Goal: Task Accomplishment & Management: Complete application form

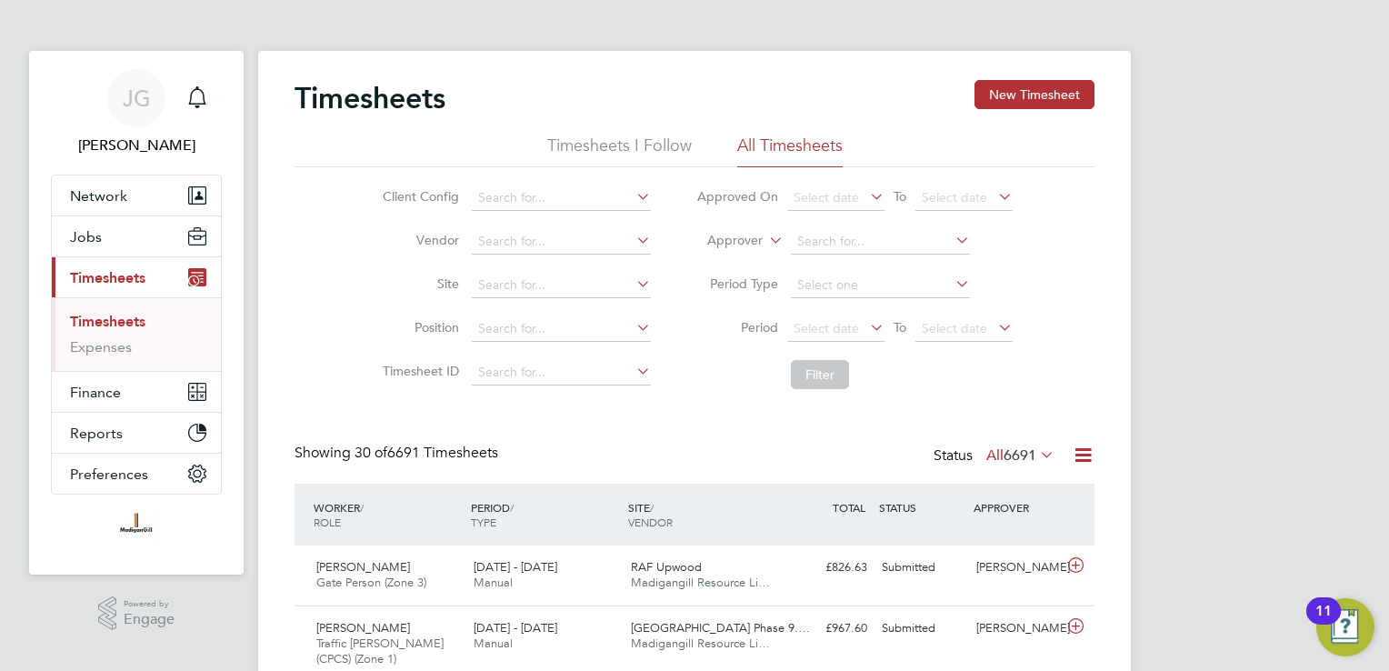
click at [536, 271] on li "Site" at bounding box center [514, 286] width 319 height 44
click at [536, 275] on input at bounding box center [561, 285] width 179 height 25
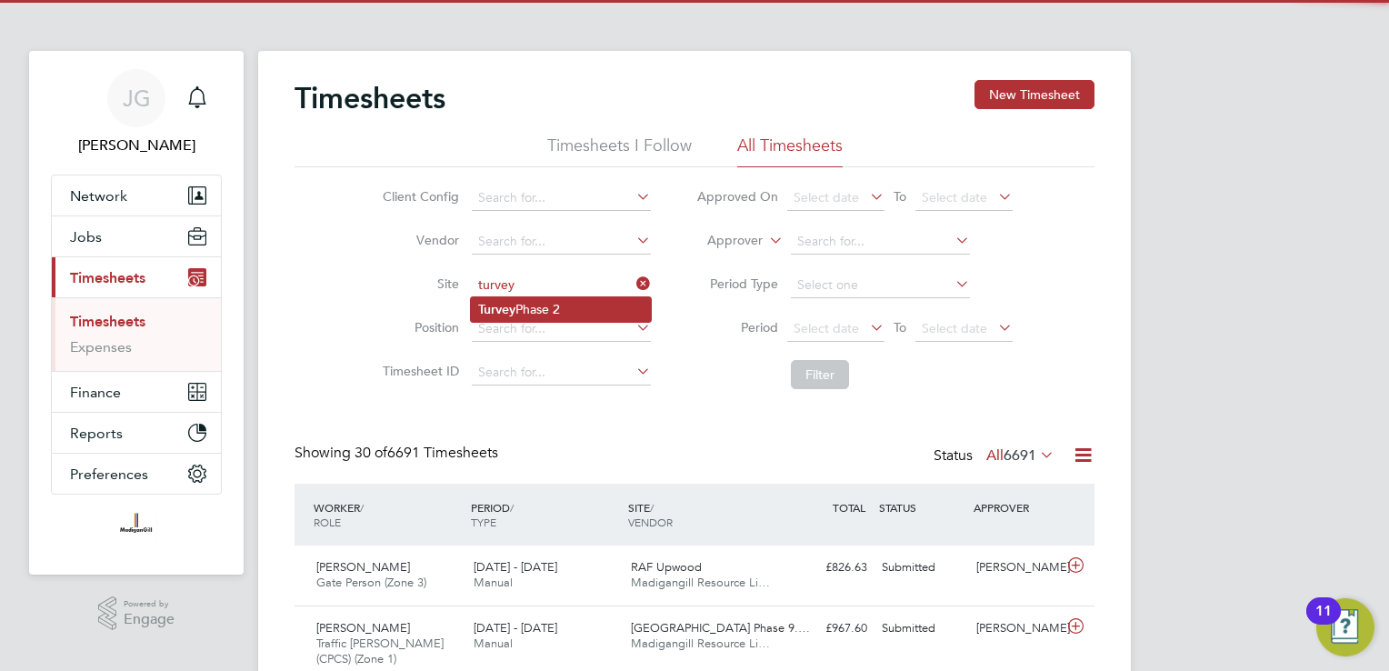
click at [548, 300] on li "Turvey Phase 2" at bounding box center [561, 309] width 180 height 25
type input "Turvey Phase 2"
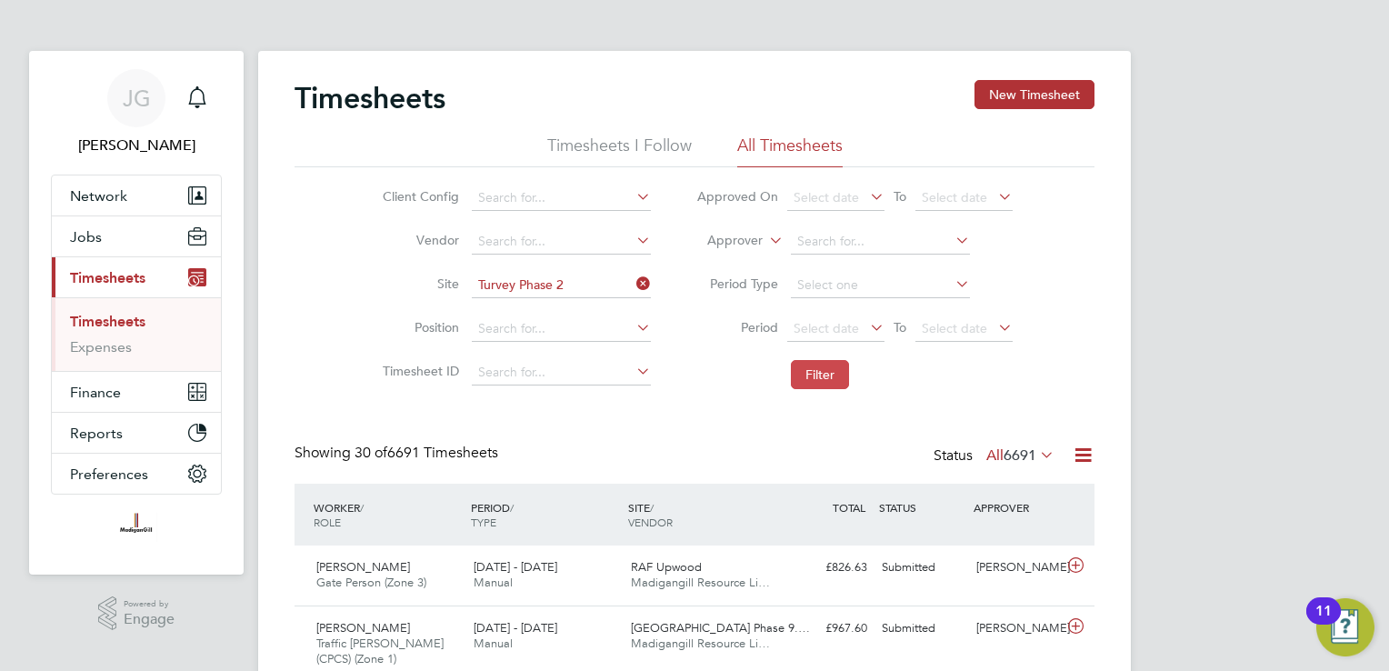
click at [824, 371] on button "Filter" at bounding box center [820, 374] width 58 height 29
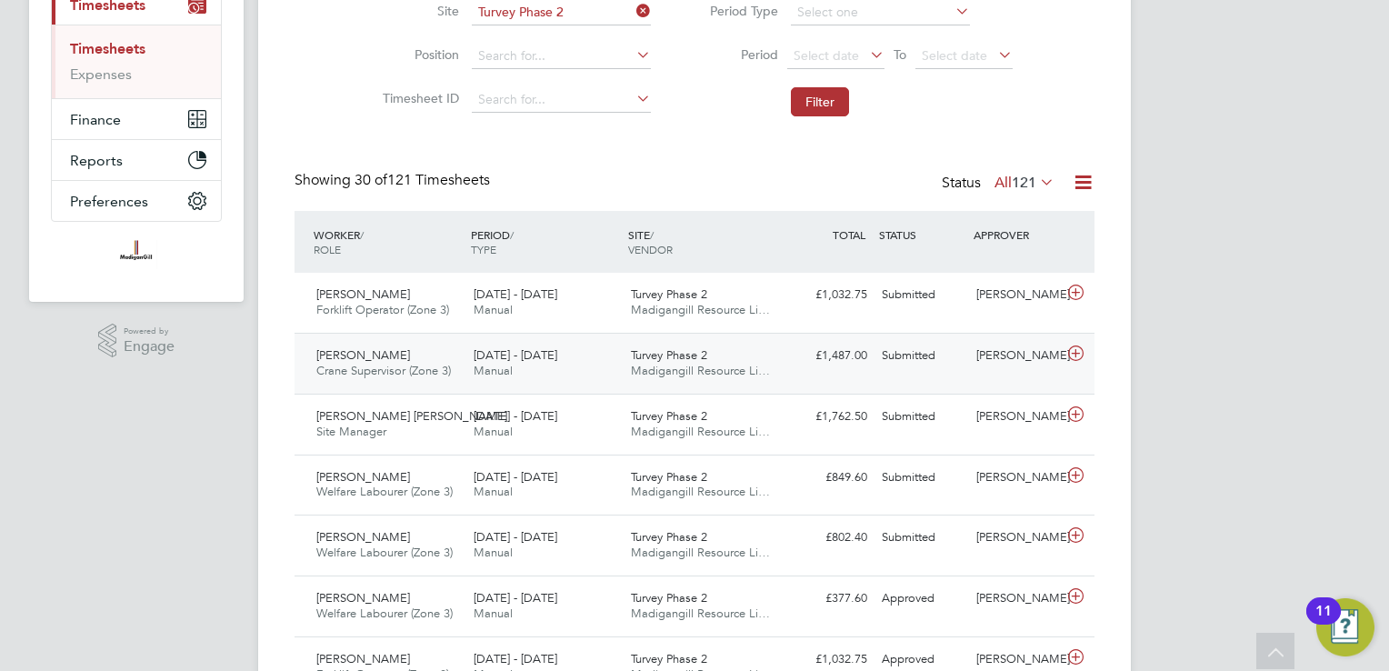
drag, startPoint x: 792, startPoint y: 373, endPoint x: 789, endPoint y: 356, distance: 16.6
drag, startPoint x: 789, startPoint y: 356, endPoint x: 1206, endPoint y: 362, distance: 417.3
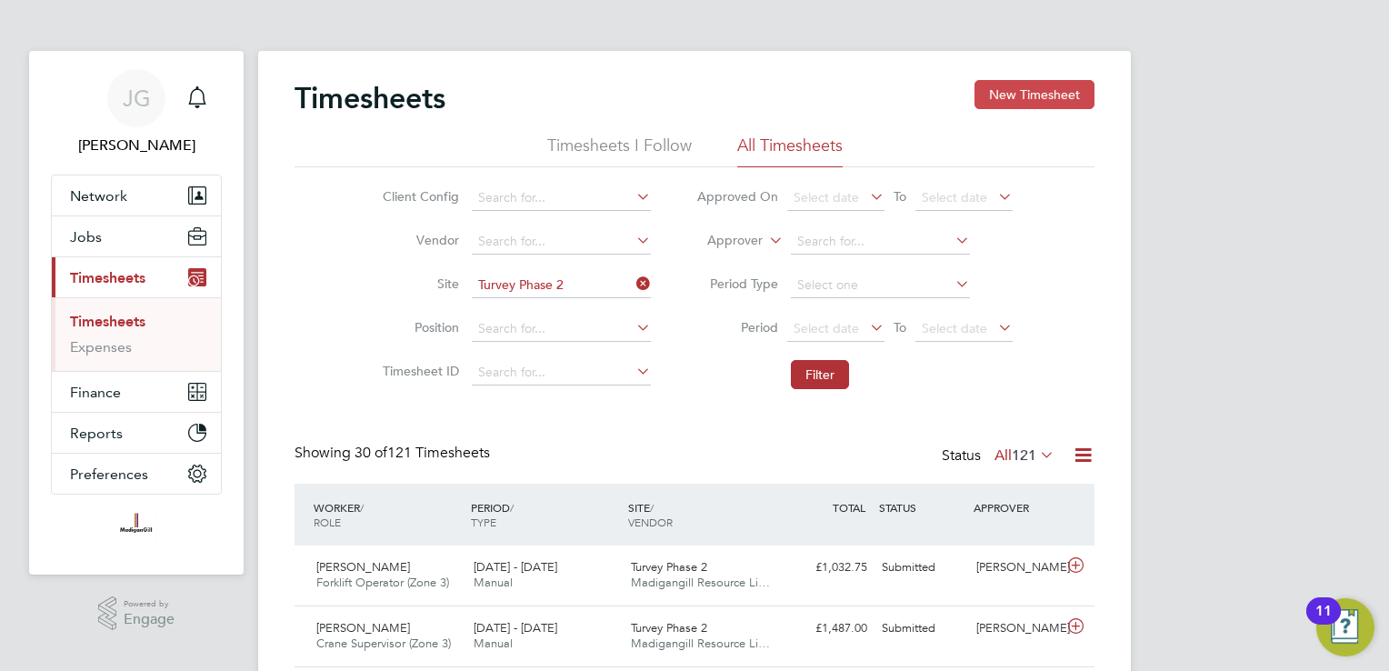
click at [1018, 105] on button "New Timesheet" at bounding box center [1034, 94] width 120 height 29
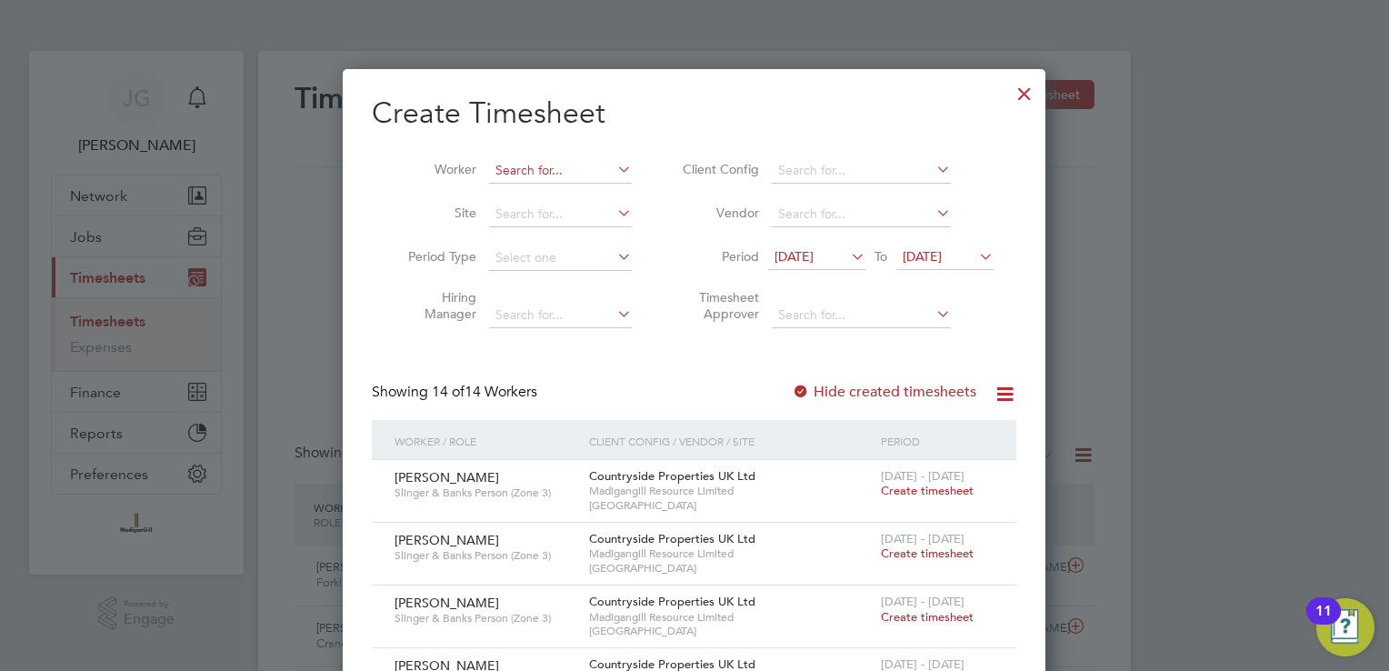
click at [536, 164] on input at bounding box center [560, 170] width 143 height 25
type input "d"
click at [601, 196] on b "Bloom" at bounding box center [620, 194] width 39 height 15
type input "[PERSON_NAME]"
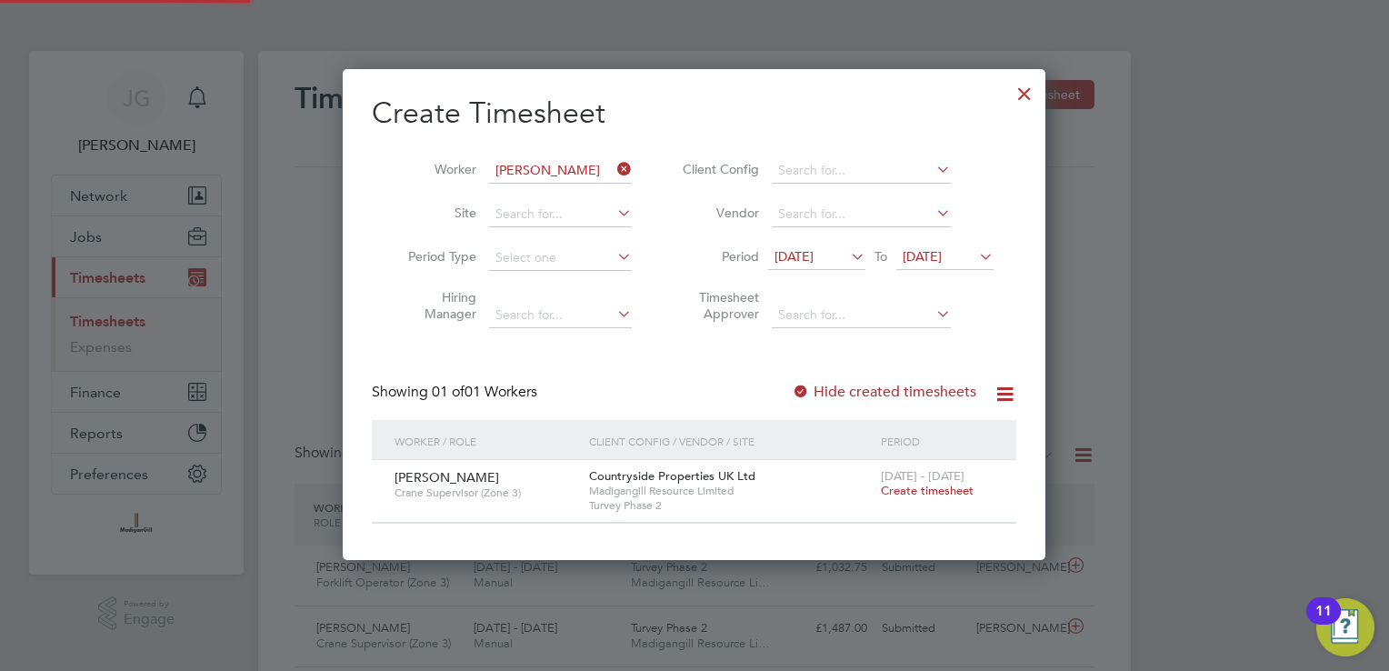
scroll to position [8, 9]
click at [931, 486] on span "Create timesheet" at bounding box center [927, 490] width 93 height 15
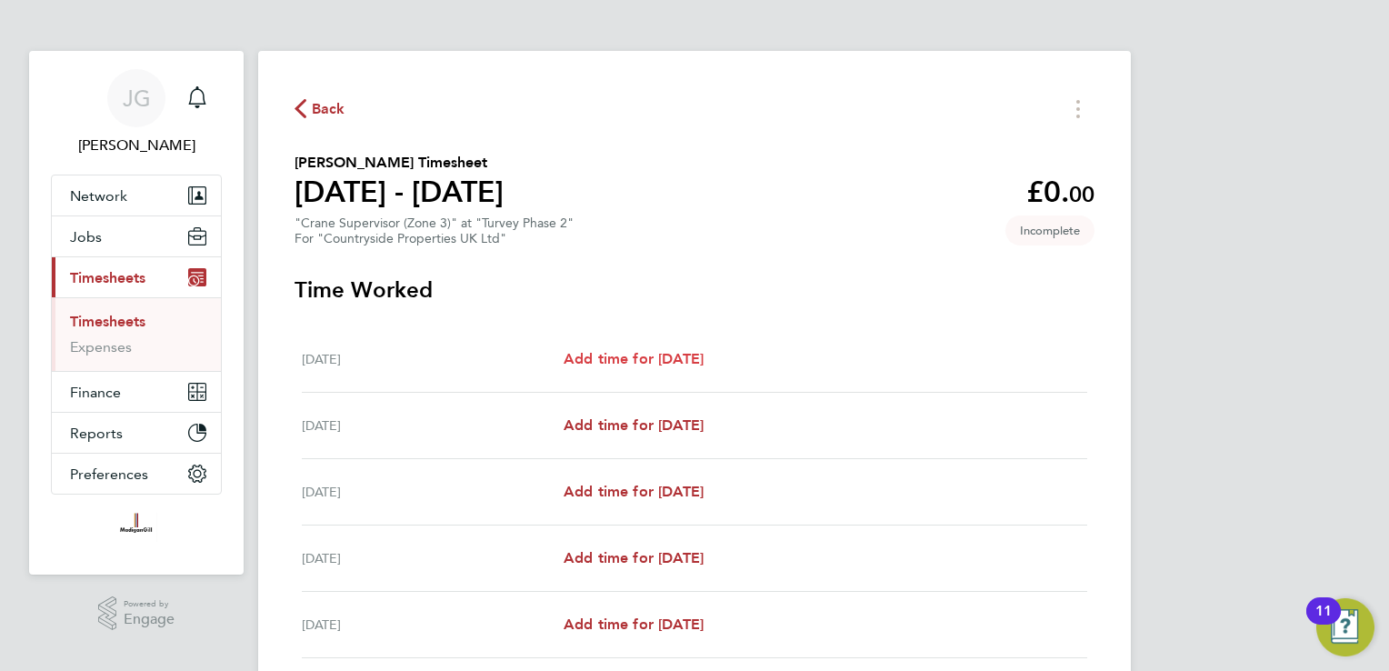
click at [665, 365] on span "Add time for [DATE]" at bounding box center [634, 358] width 140 height 17
select select "30"
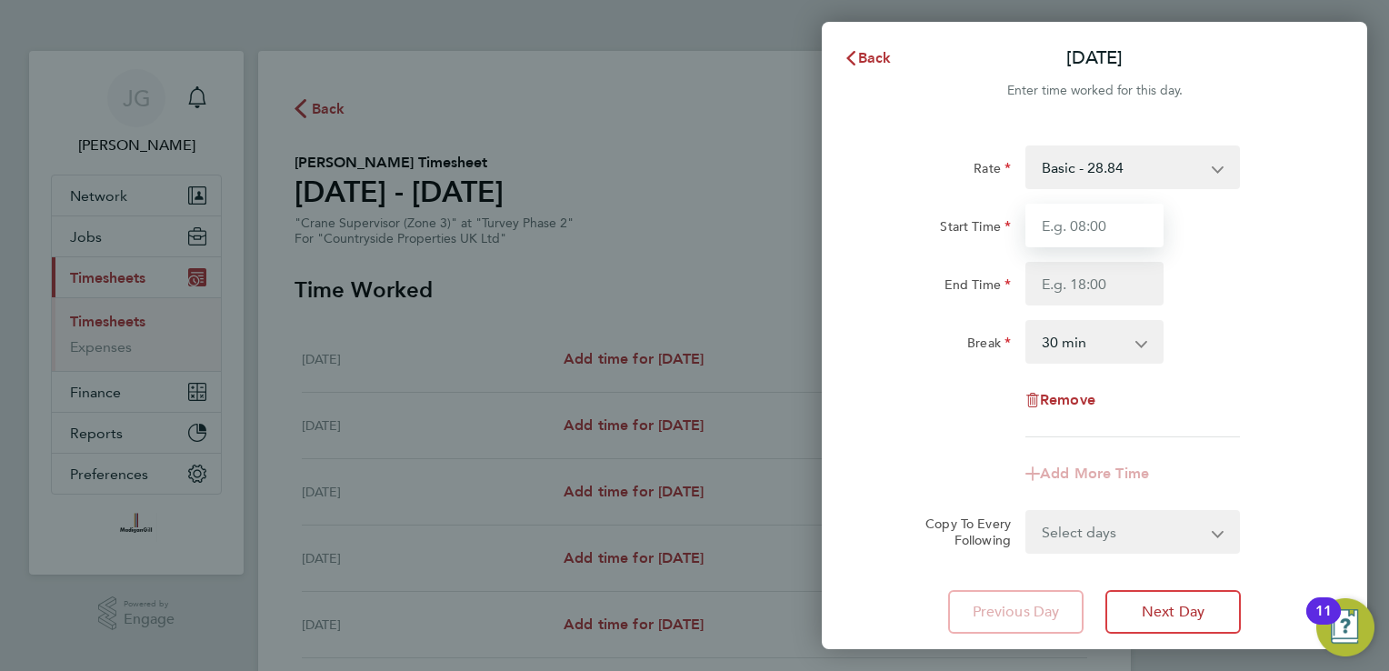
click at [1064, 231] on input "Start Time" at bounding box center [1094, 226] width 138 height 44
type input "08:00"
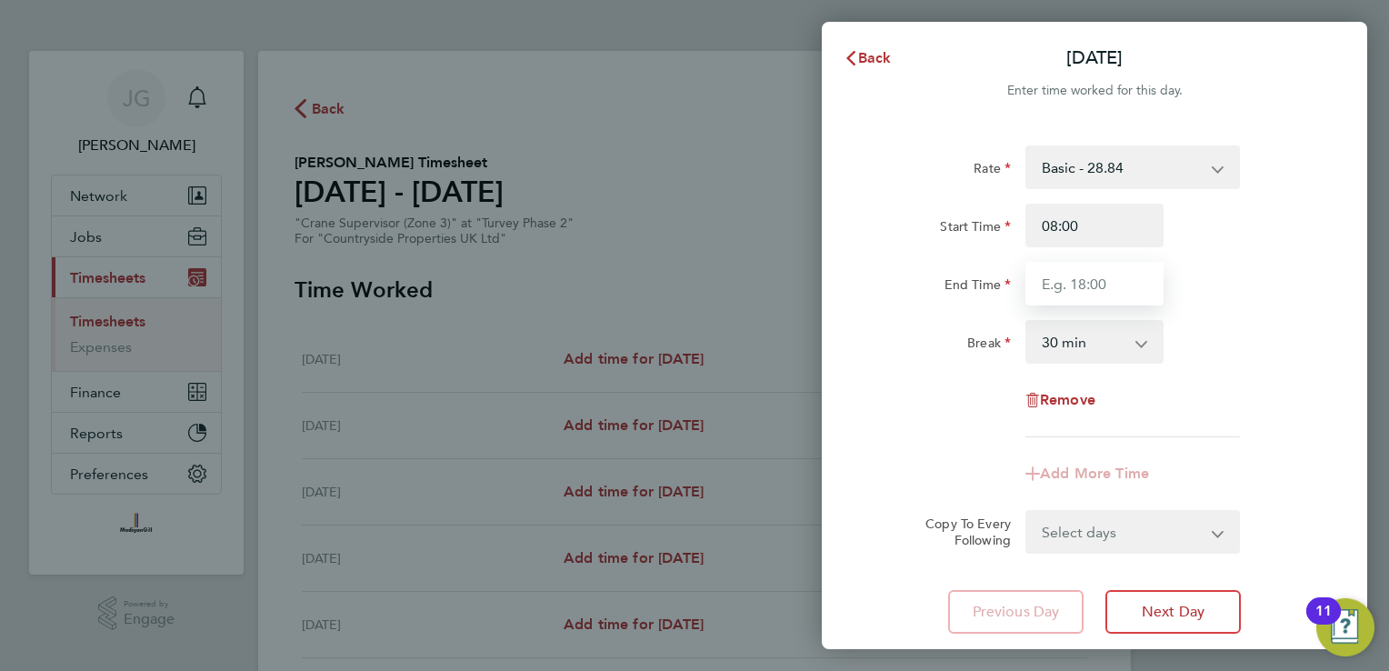
type input "17:00"
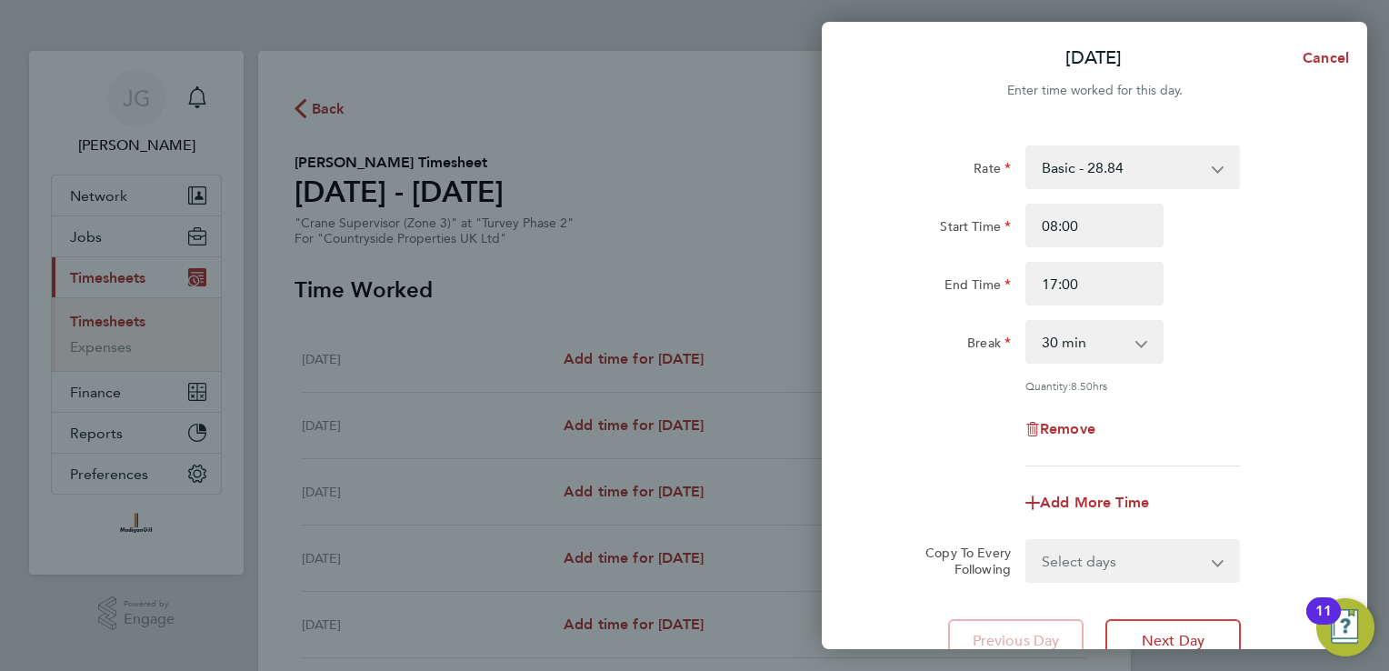
click at [1127, 350] on select "0 min 15 min 30 min 45 min 60 min 75 min 90 min" at bounding box center [1083, 342] width 113 height 40
click at [1138, 287] on input "17:00" at bounding box center [1094, 284] width 138 height 44
click at [1120, 230] on input "08:00" at bounding box center [1094, 226] width 138 height 44
type input "07:30"
click at [1221, 267] on div "End Time 17:00" at bounding box center [1094, 284] width 458 height 44
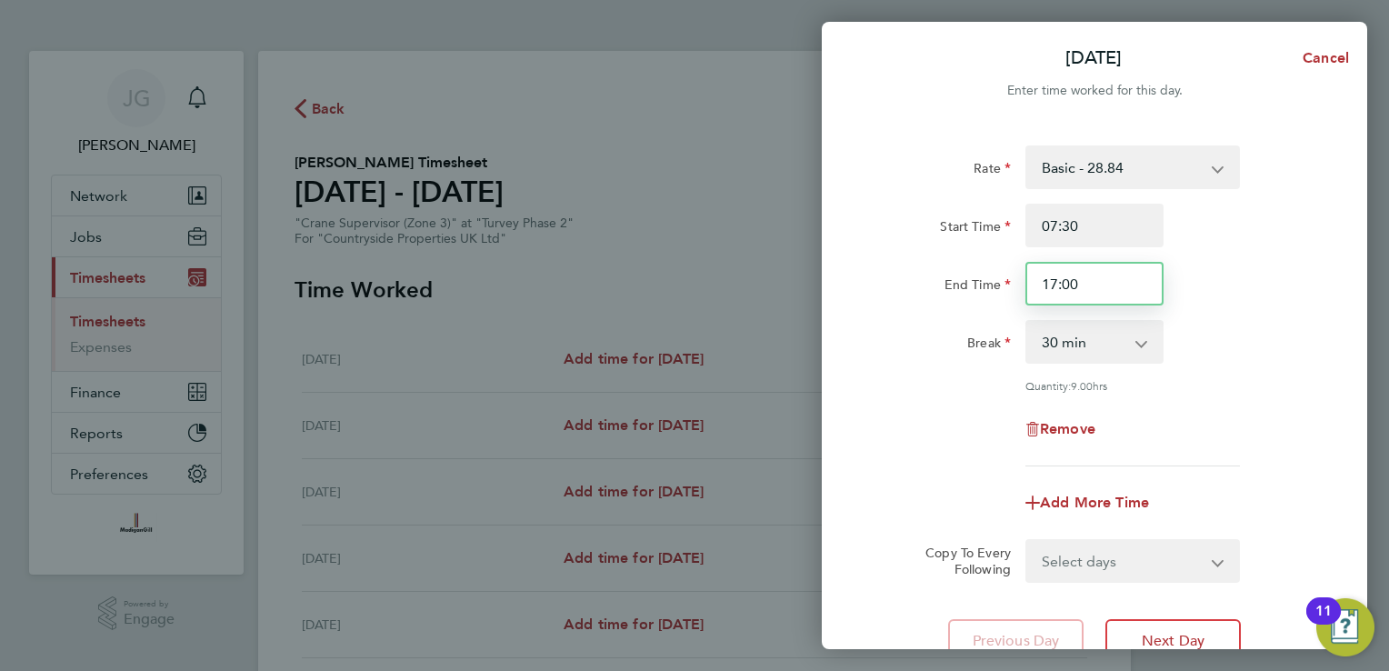
click at [1075, 274] on input "17:00" at bounding box center [1094, 284] width 138 height 44
type input "1"
click at [1269, 198] on div "Rate Basic - 28.84 Start Time 07:30 End Time 18:30 Break 0 min 15 min 30 min 45…" at bounding box center [1095, 305] width 444 height 321
click at [1125, 300] on input "18:30" at bounding box center [1094, 284] width 138 height 44
type input "18:00"
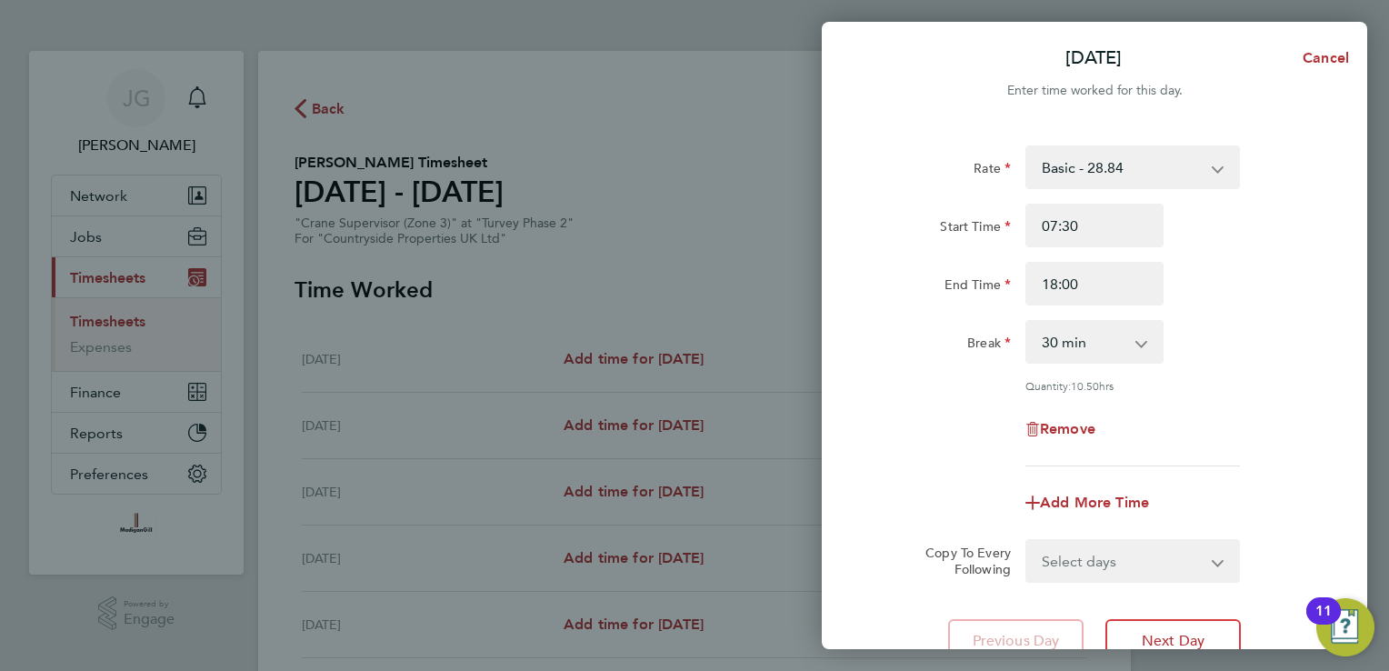
click at [1178, 309] on div "Rate Basic - 28.84 Start Time 07:30 End Time 18:00 Break 0 min 15 min 30 min 45…" at bounding box center [1095, 305] width 444 height 321
click at [1094, 548] on select "Select days Day Weekday (Mon-Fri) Weekend (Sat-Sun) [DATE] [DATE] [DATE] [DATE]…" at bounding box center [1122, 561] width 191 height 40
select select "WEEKDAY"
click at [1027, 541] on select "Select days Day Weekday (Mon-Fri) Weekend (Sat-Sun) [DATE] [DATE] [DATE] [DATE]…" at bounding box center [1122, 561] width 191 height 40
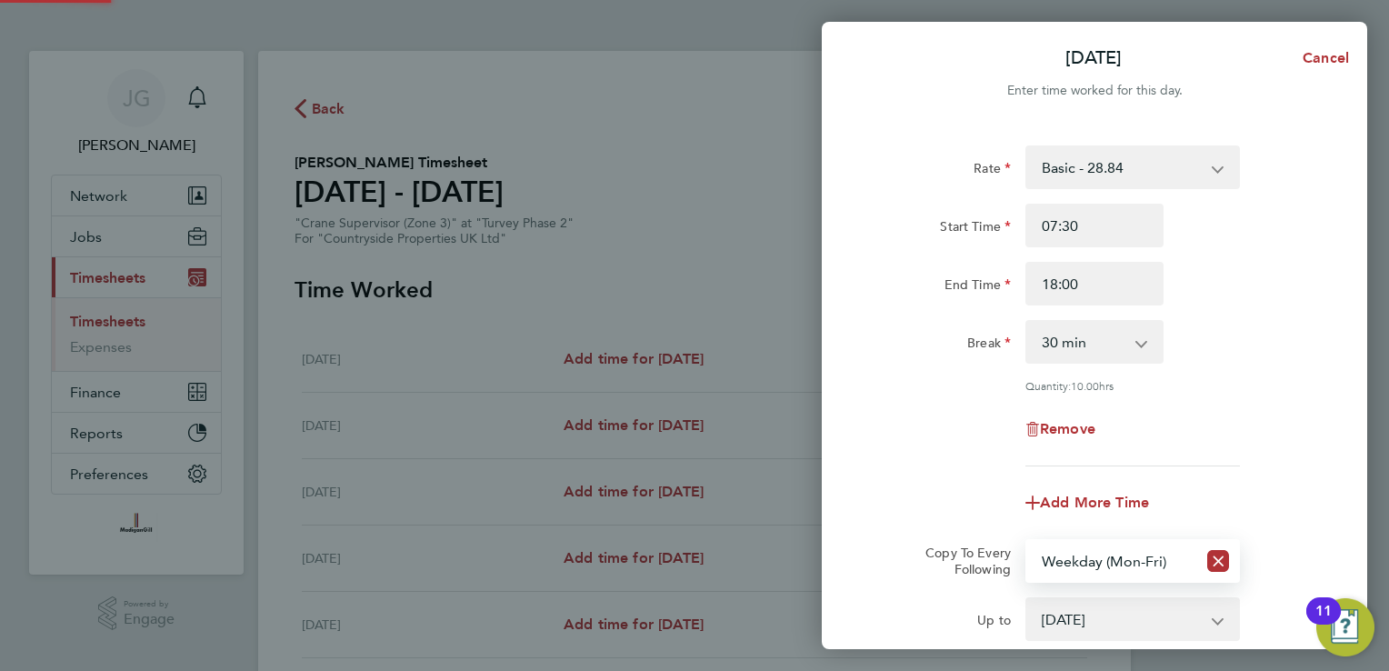
scroll to position [229, 0]
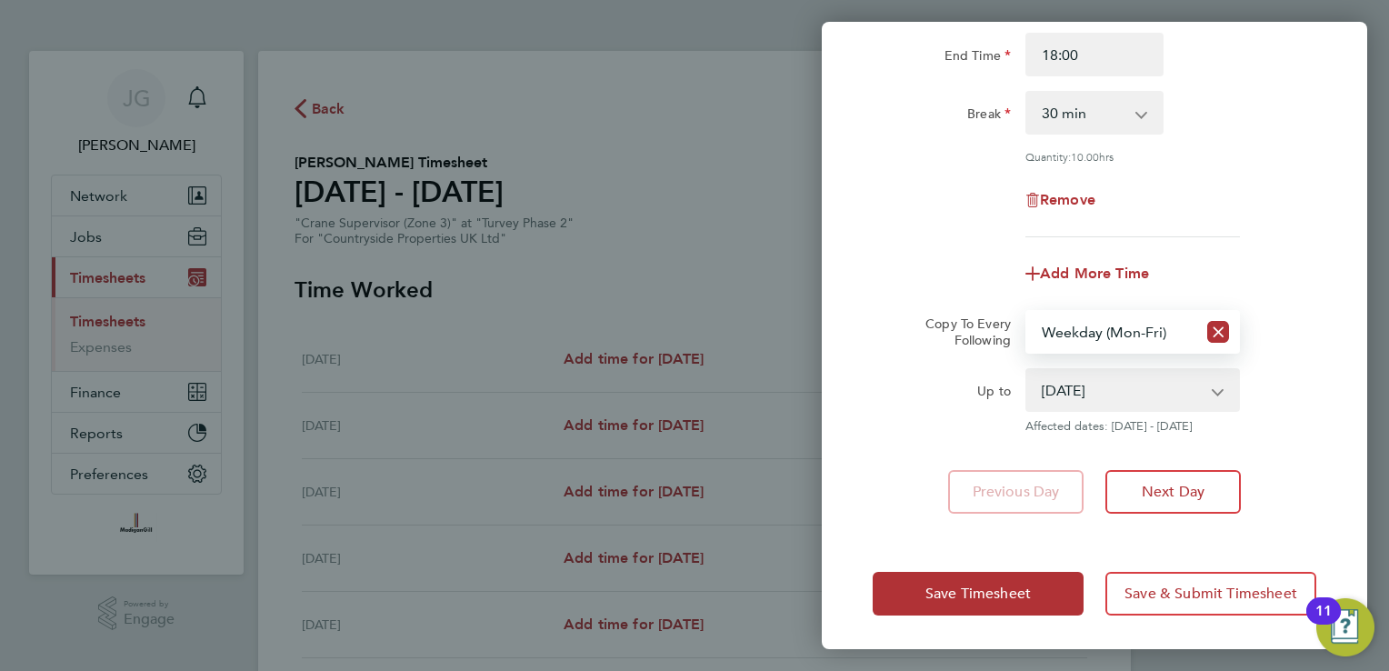
click at [1098, 399] on select "[DATE] [DATE] [DATE] [DATE] [DATE] [DATE]" at bounding box center [1121, 390] width 189 height 40
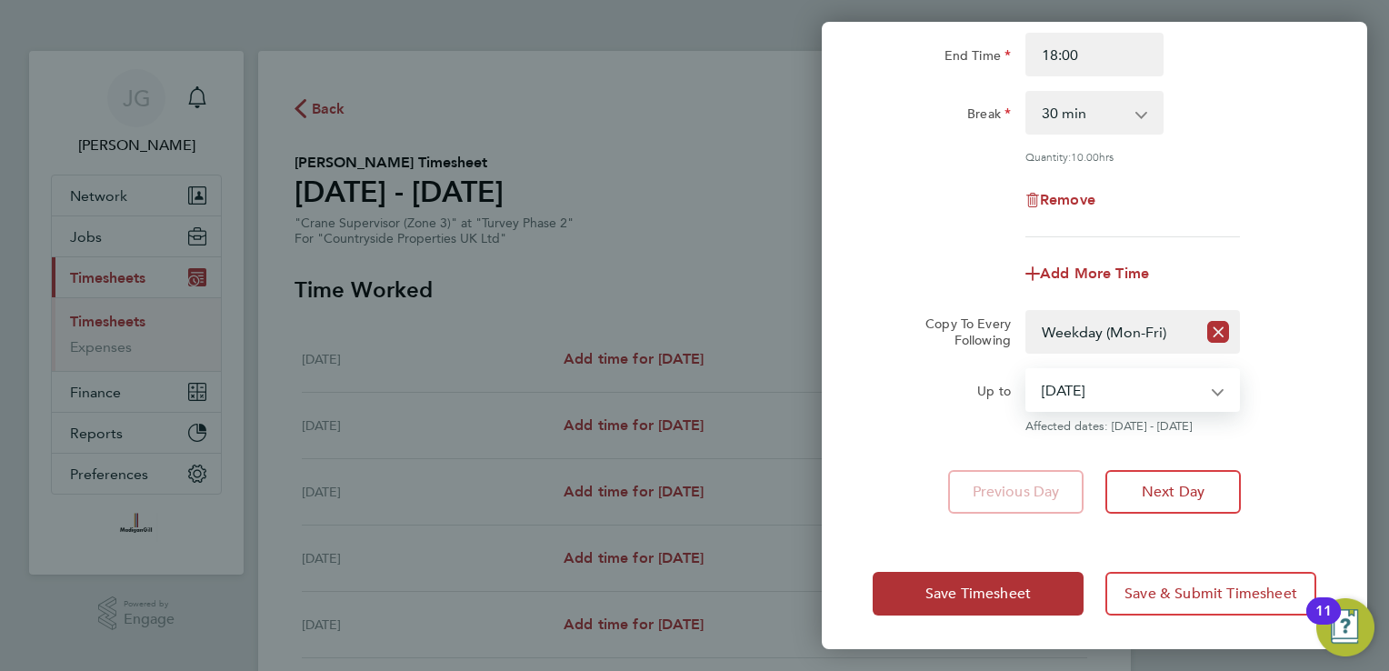
select select "[DATE]"
click at [1027, 370] on select "[DATE] [DATE] [DATE] [DATE] [DATE] [DATE]" at bounding box center [1121, 390] width 189 height 40
click at [1092, 597] on app-form-button "Save Timesheet" at bounding box center [984, 594] width 222 height 44
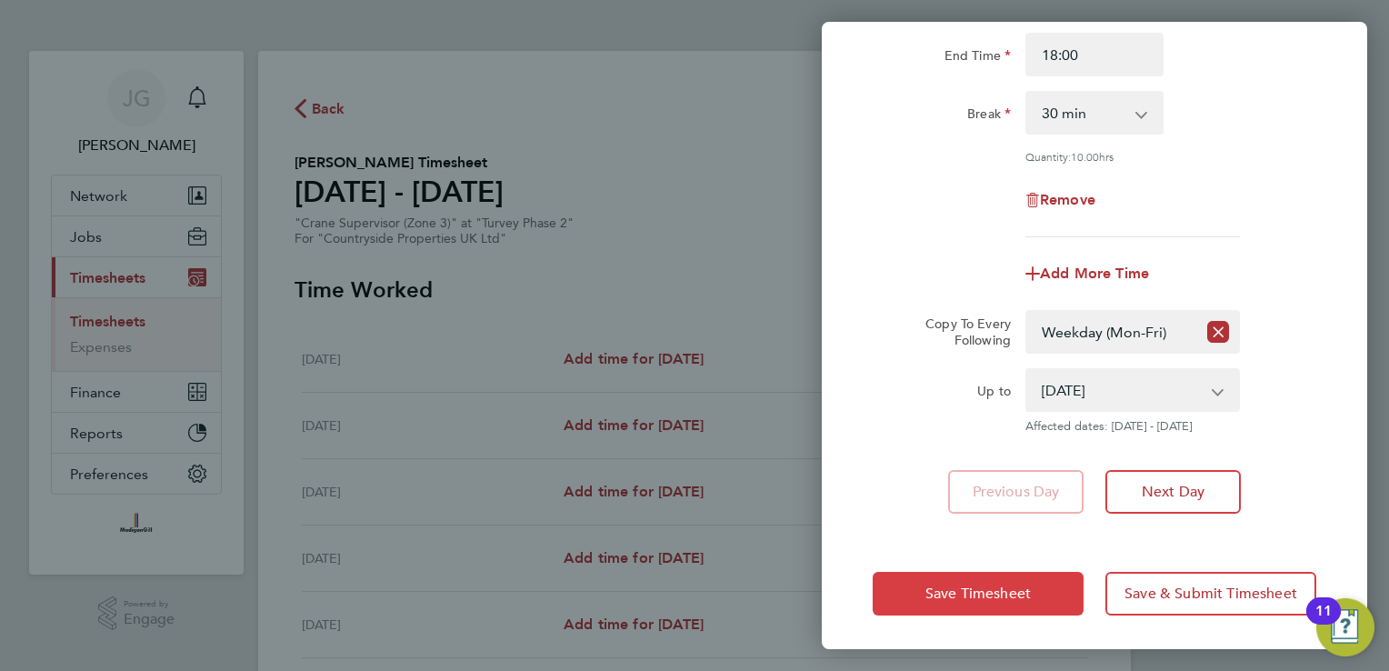
click at [1083, 597] on app-form-button "Save Timesheet" at bounding box center [984, 594] width 222 height 44
click at [1090, 395] on select "[DATE] [DATE] [DATE] [DATE] [DATE] [DATE]" at bounding box center [1121, 390] width 189 height 40
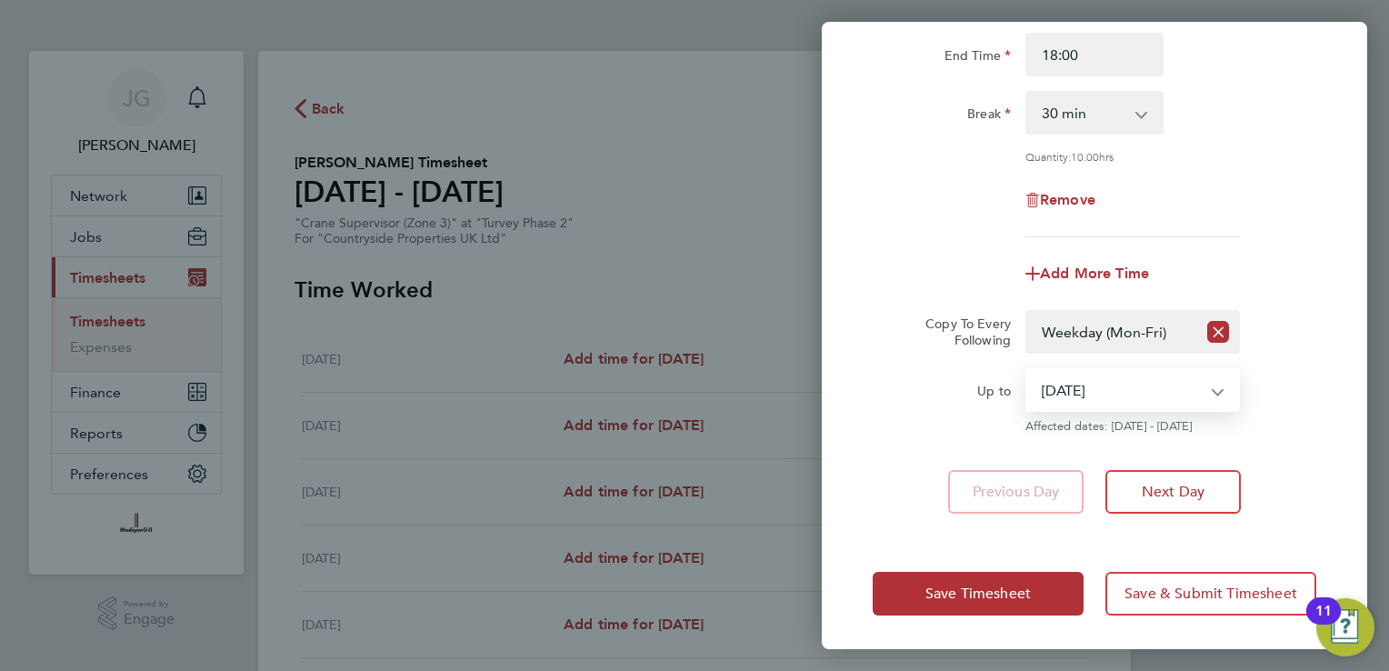
click at [1027, 370] on select "[DATE] [DATE] [DATE] [DATE] [DATE] [DATE]" at bounding box center [1121, 390] width 189 height 40
click at [1333, 384] on div "Rate Basic - 28.84 Start Time 07:30 End Time 18:00 Break 0 min 15 min 30 min 45…" at bounding box center [1094, 215] width 545 height 641
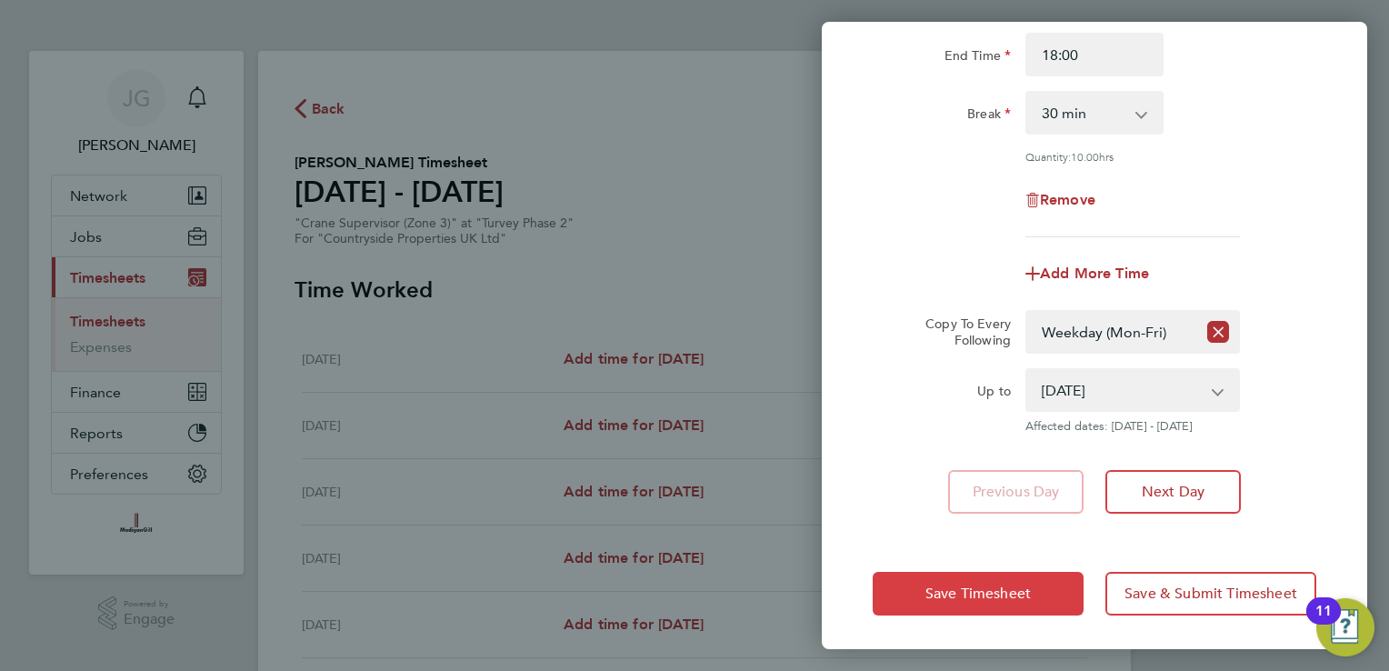
click at [1020, 576] on button "Save Timesheet" at bounding box center [978, 594] width 211 height 44
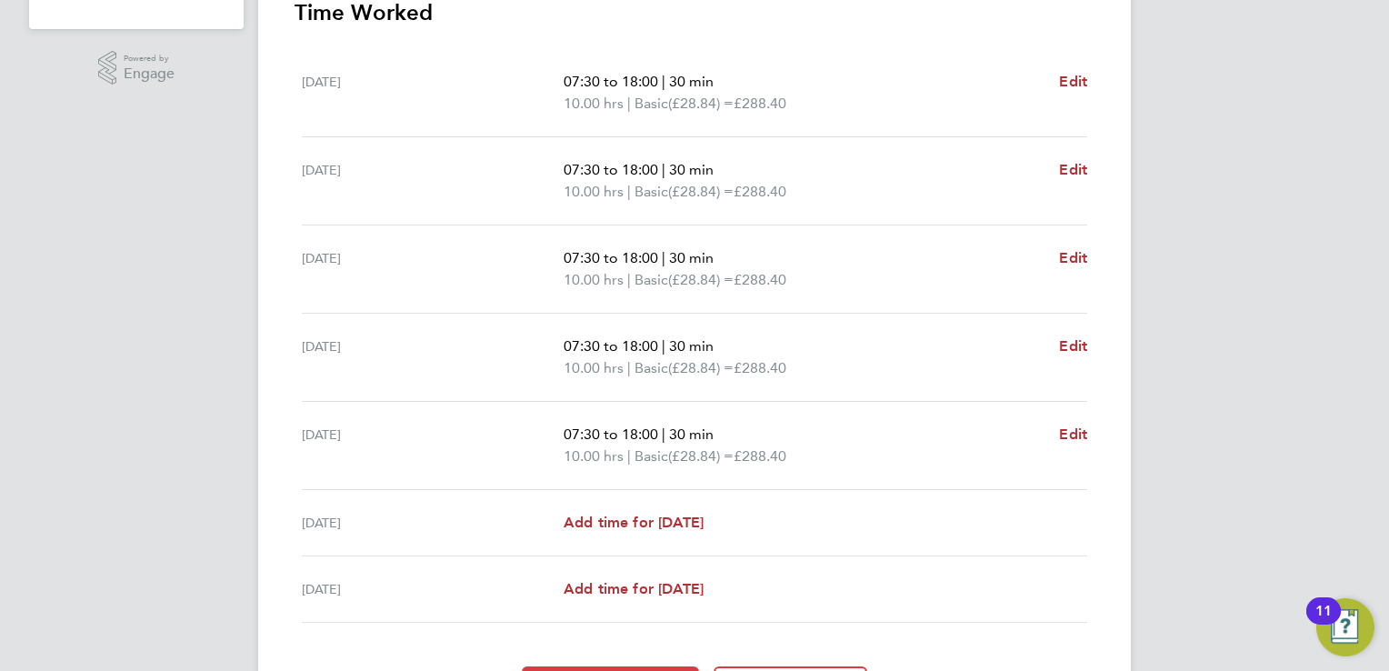
scroll to position [636, 0]
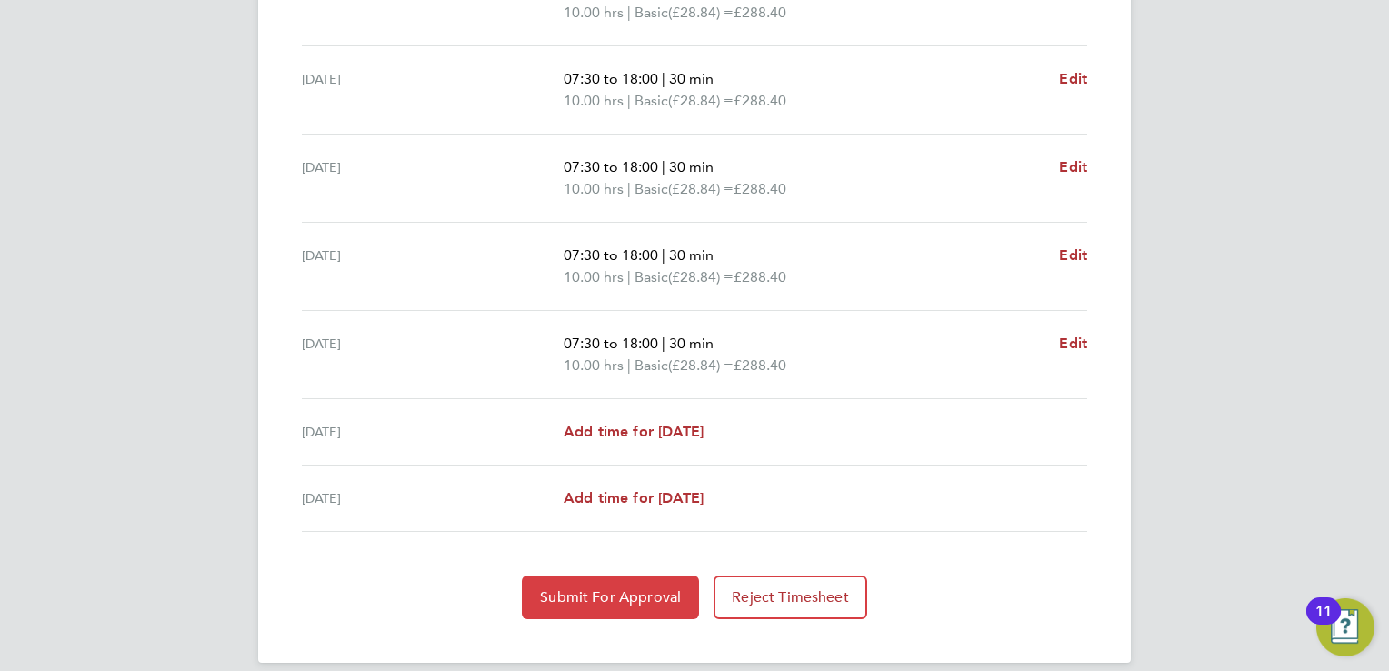
click at [669, 588] on span "Submit For Approval" at bounding box center [610, 597] width 141 height 18
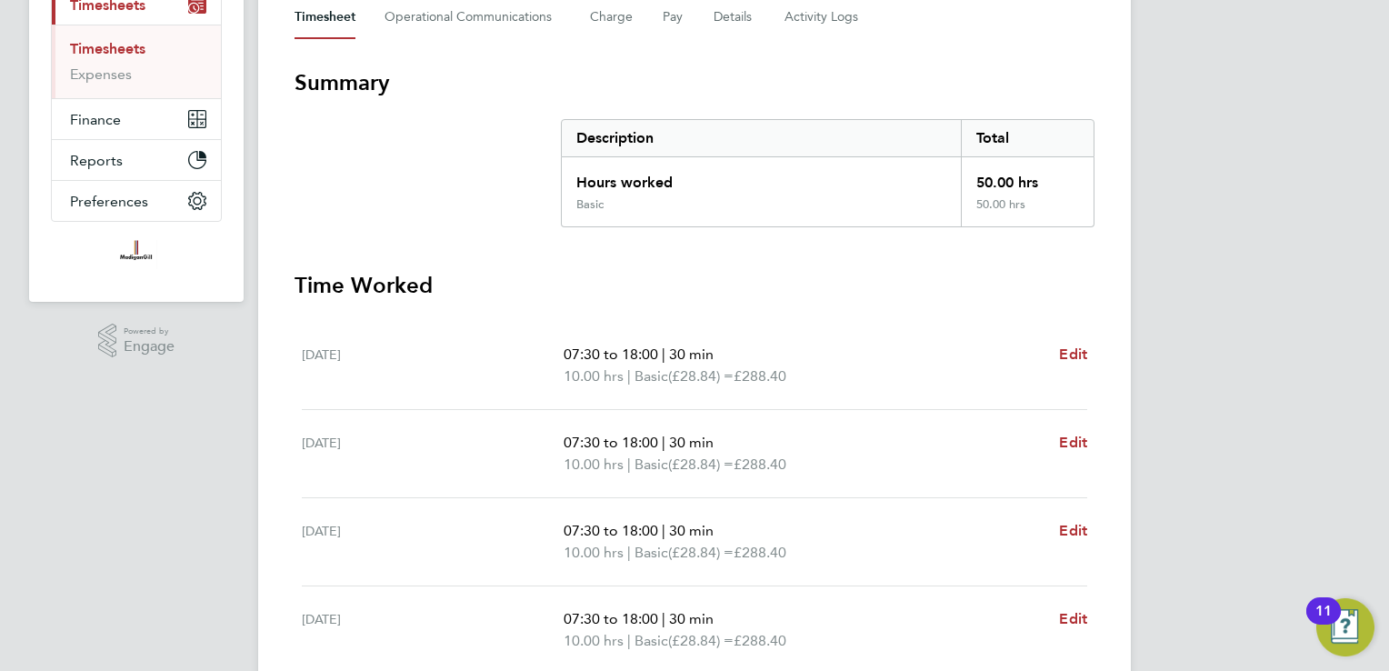
scroll to position [0, 0]
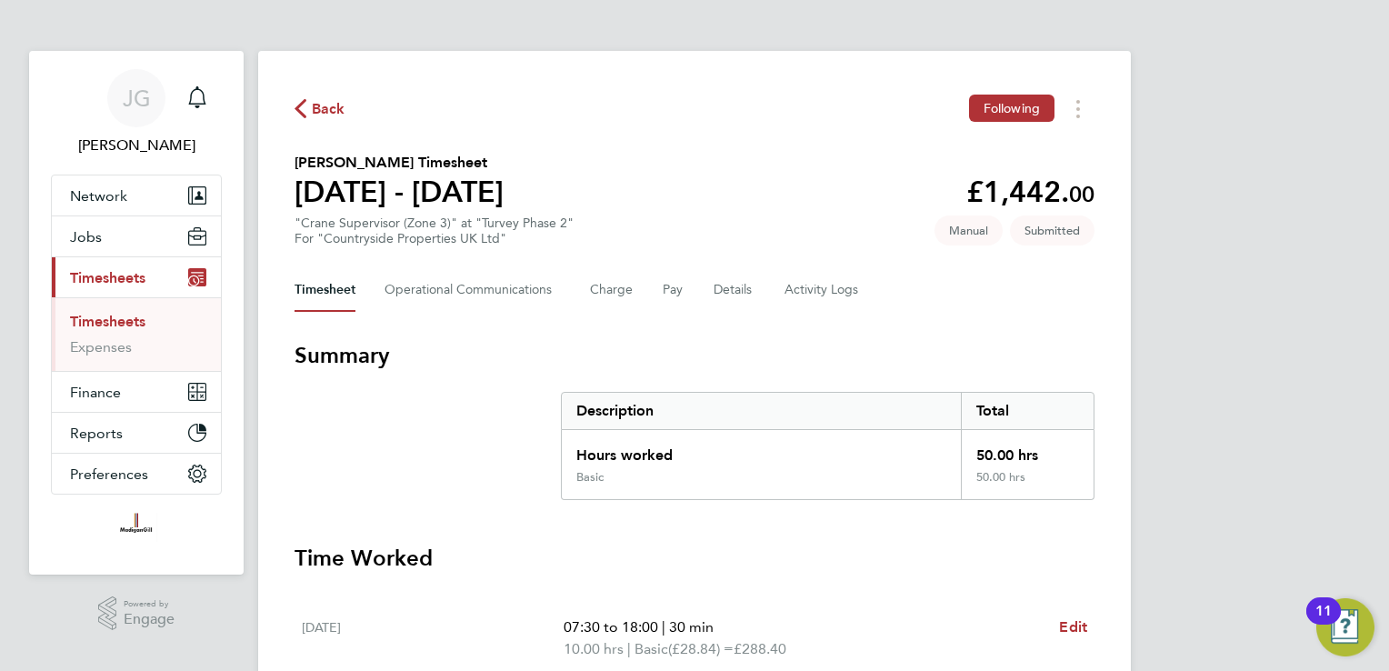
click at [305, 106] on icon "button" at bounding box center [301, 108] width 12 height 19
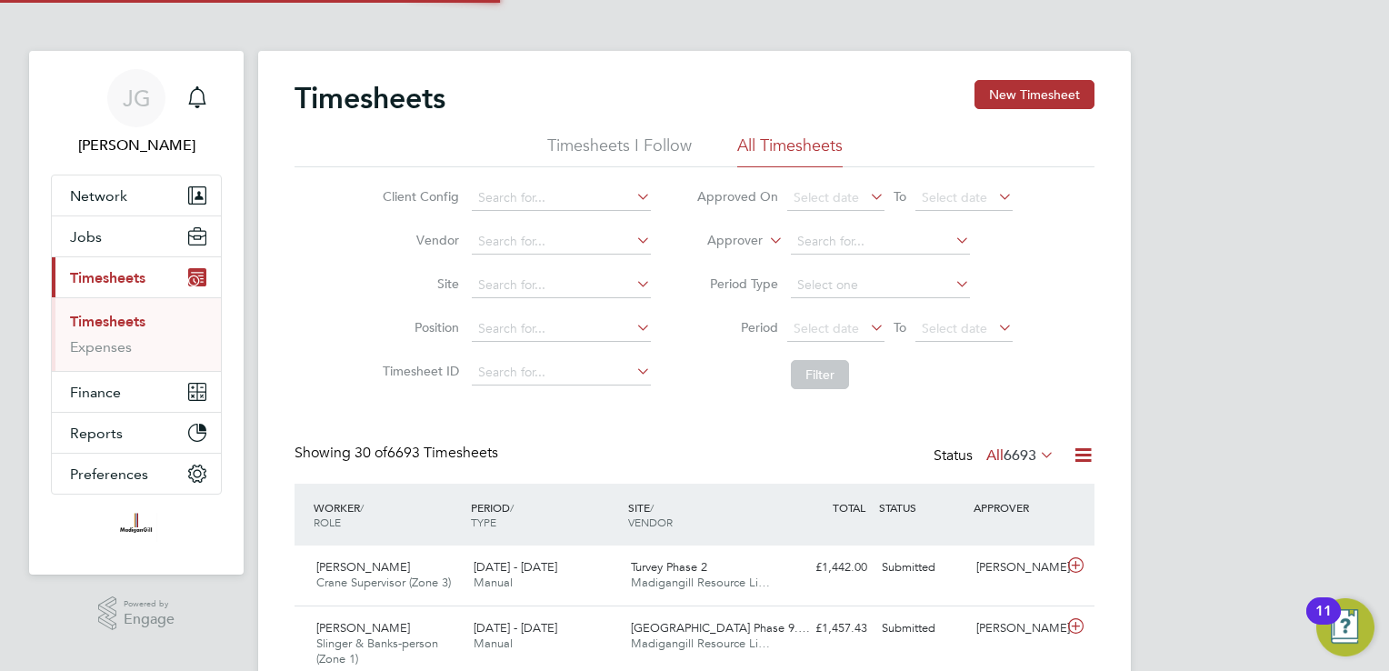
scroll to position [45, 158]
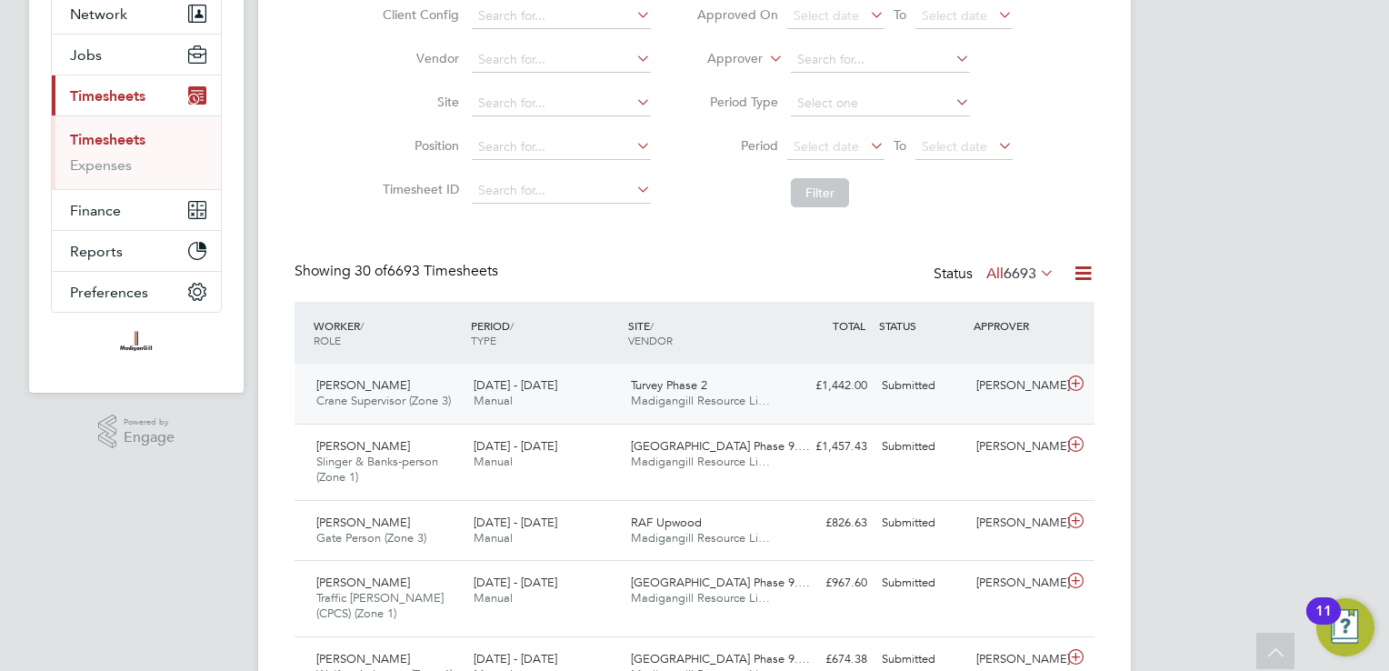
click at [833, 395] on div "£1,442.00 Submitted" at bounding box center [827, 386] width 95 height 30
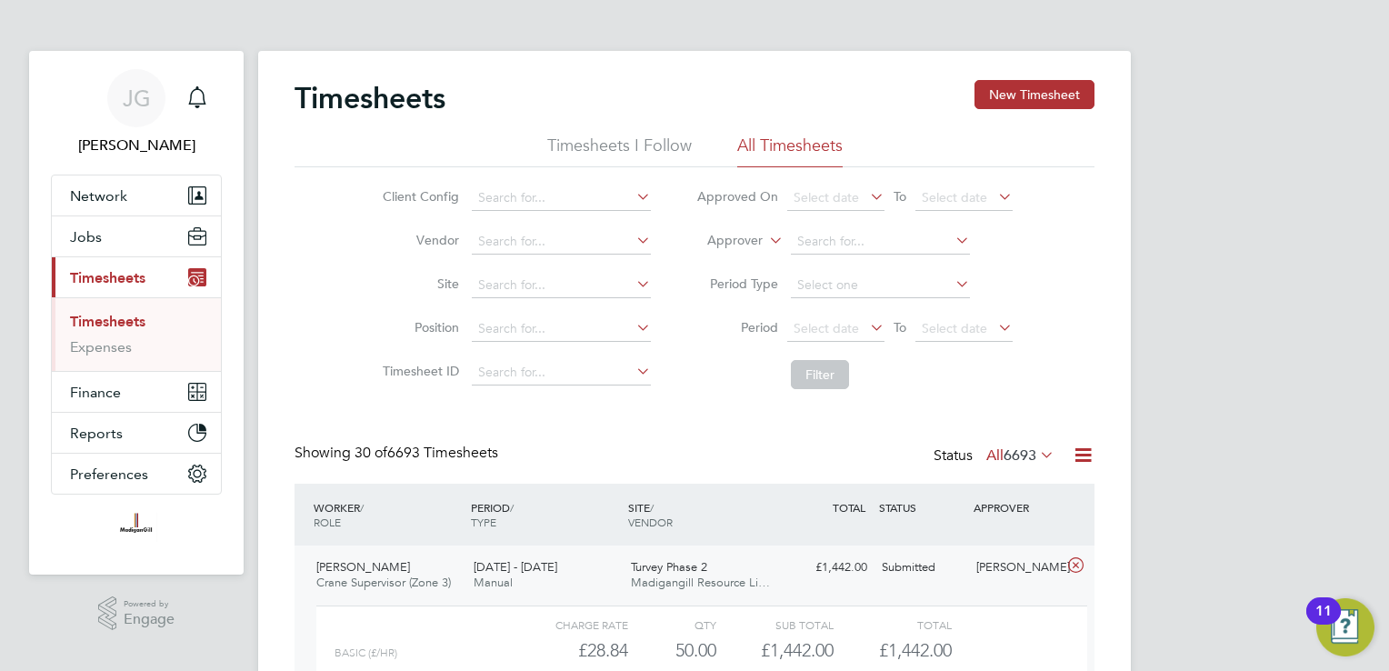
click at [122, 317] on link "Timesheets" at bounding box center [107, 321] width 75 height 17
